Goal: Information Seeking & Learning: Learn about a topic

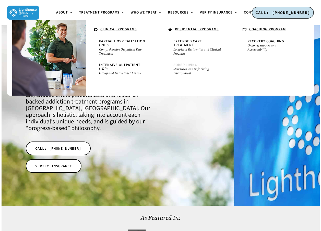
click at [188, 68] on small "Structured and Safe Living Environment" at bounding box center [197, 71] width 49 height 8
click at [261, 43] on span "Recovery Coaching" at bounding box center [265, 41] width 37 height 5
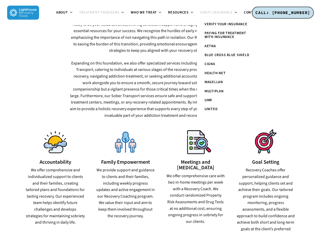
scroll to position [281, 0]
